Goal: Check status: Check status

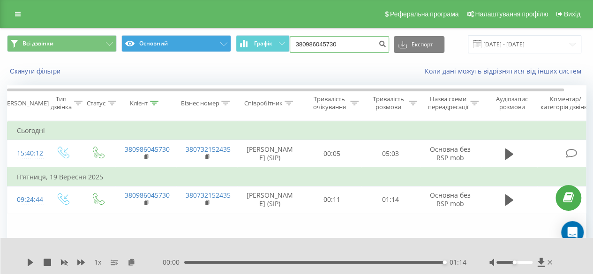
drag, startPoint x: 0, startPoint y: 0, endPoint x: 173, endPoint y: 43, distance: 178.2
click at [182, 39] on div "Всі дзвінки Основний Графік 380986045730 Експорт .csv .xls .xlsx [DATE] - [DATE]" at bounding box center [296, 44] width 579 height 18
paste input "674682109"
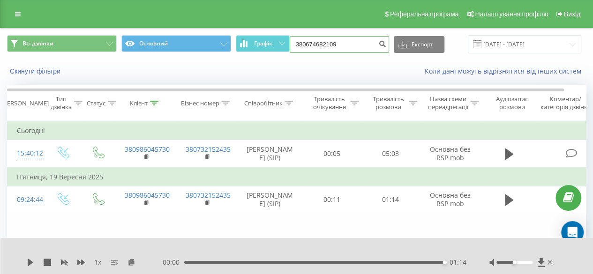
type input "380674682109"
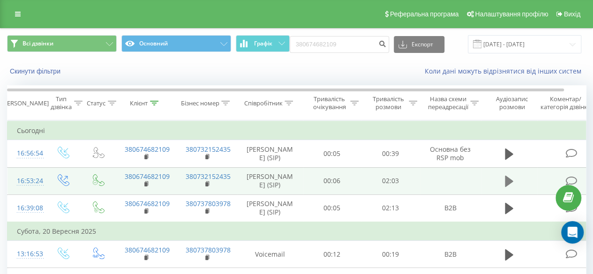
click at [505, 187] on icon at bounding box center [509, 181] width 8 height 11
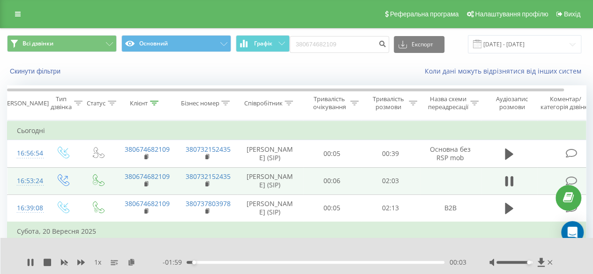
drag, startPoint x: 516, startPoint y: 262, endPoint x: 529, endPoint y: 263, distance: 12.7
click at [529, 263] on div at bounding box center [515, 262] width 36 height 3
